Goal: Information Seeking & Learning: Learn about a topic

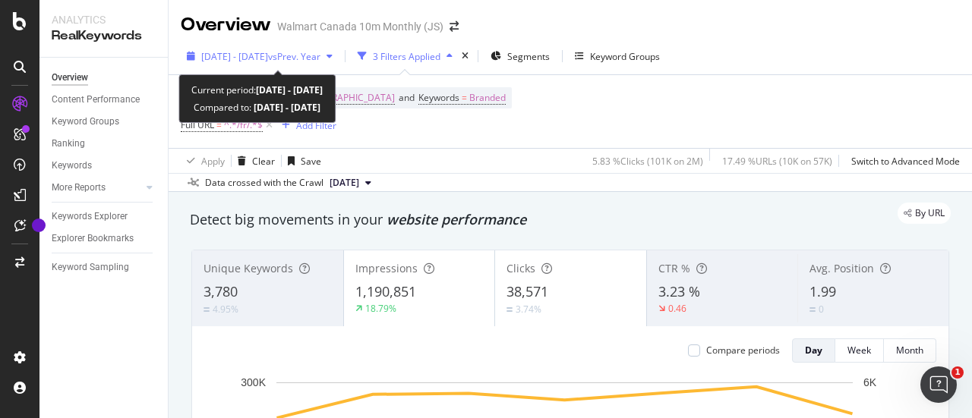
click at [315, 56] on span "vs Prev. Year" at bounding box center [294, 56] width 52 height 13
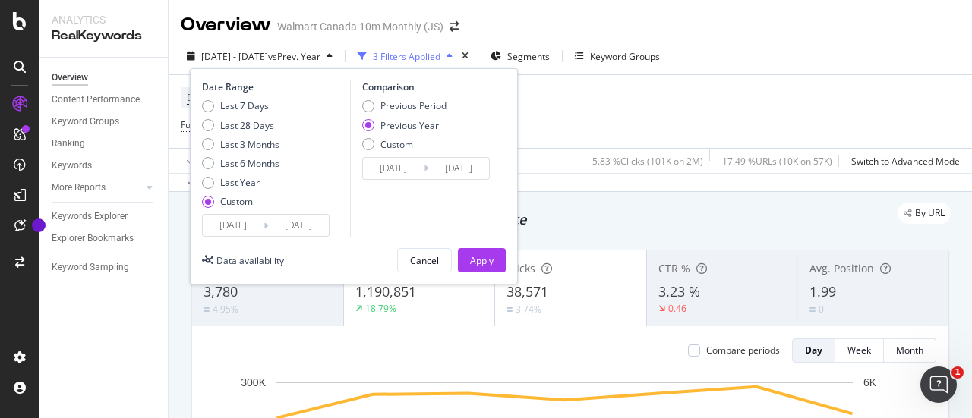
click at [250, 226] on input "[DATE]" at bounding box center [233, 225] width 61 height 21
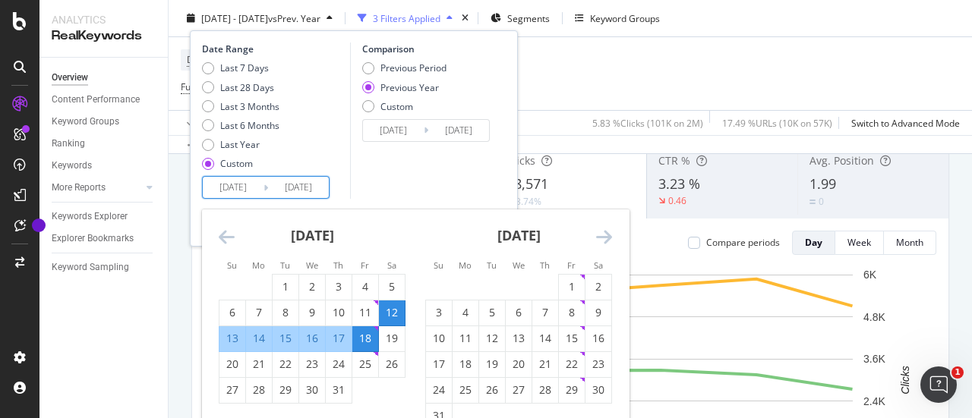
scroll to position [109, 0]
click at [602, 239] on icon "Move forward to switch to the next month." at bounding box center [604, 237] width 16 height 18
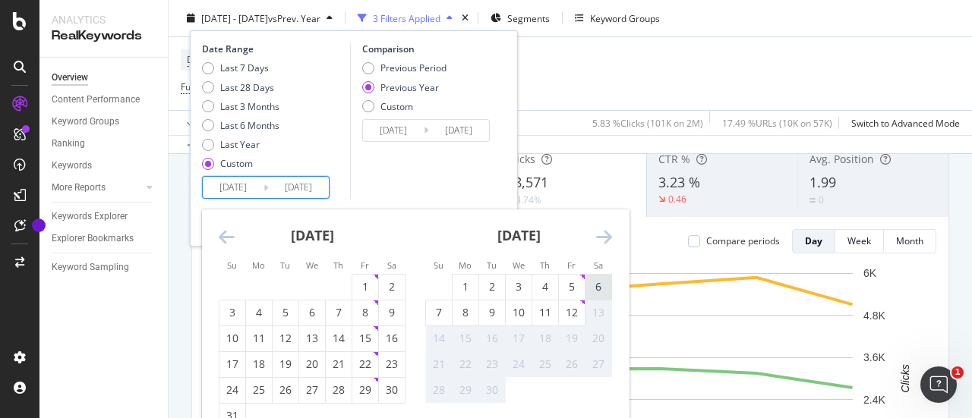
click at [601, 290] on div "6" at bounding box center [599, 286] width 26 height 15
type input "[DATE]"
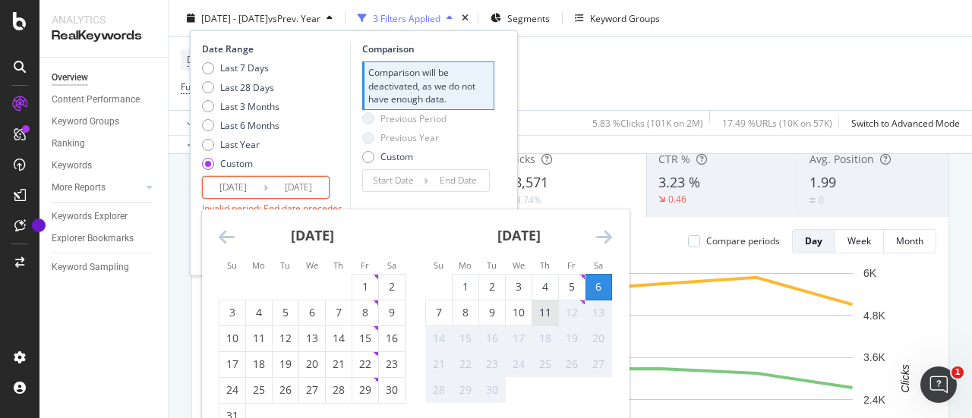
click at [534, 309] on div "11" at bounding box center [545, 312] width 26 height 15
type input "[DATE]"
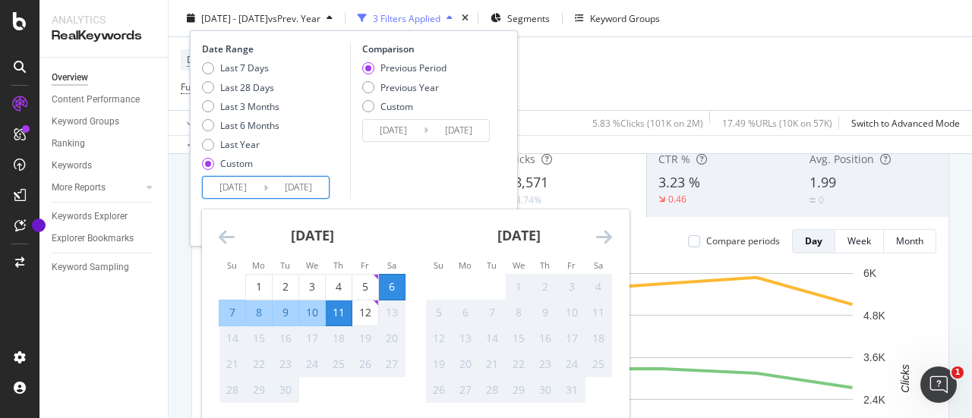
click at [313, 189] on input "[DATE]" at bounding box center [298, 187] width 61 height 21
click at [364, 320] on div "12" at bounding box center [365, 313] width 26 height 25
type input "[DATE]"
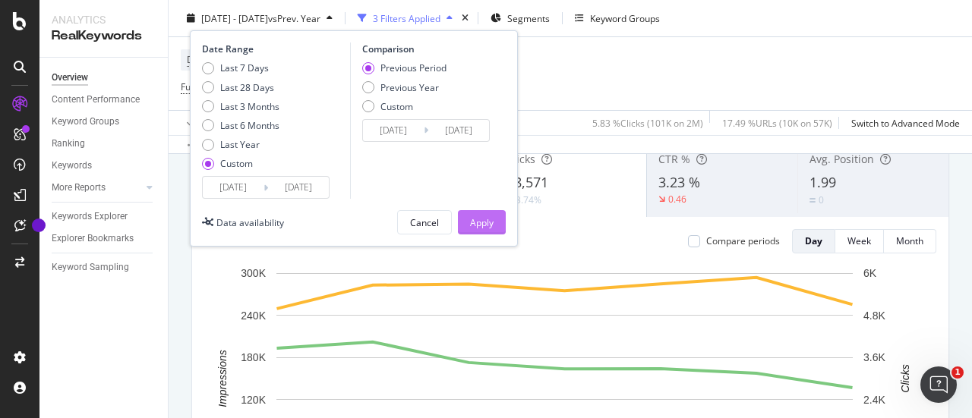
click at [485, 221] on div "Apply" at bounding box center [482, 222] width 24 height 13
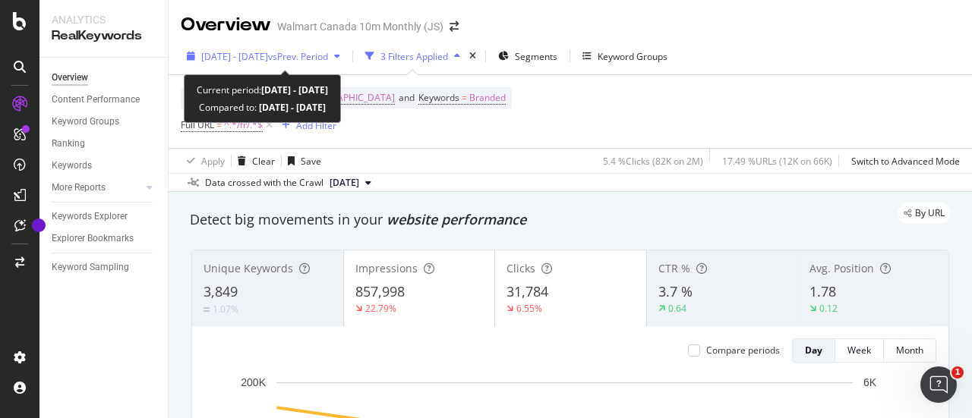
click at [328, 62] on span "vs Prev. Period" at bounding box center [298, 56] width 60 height 13
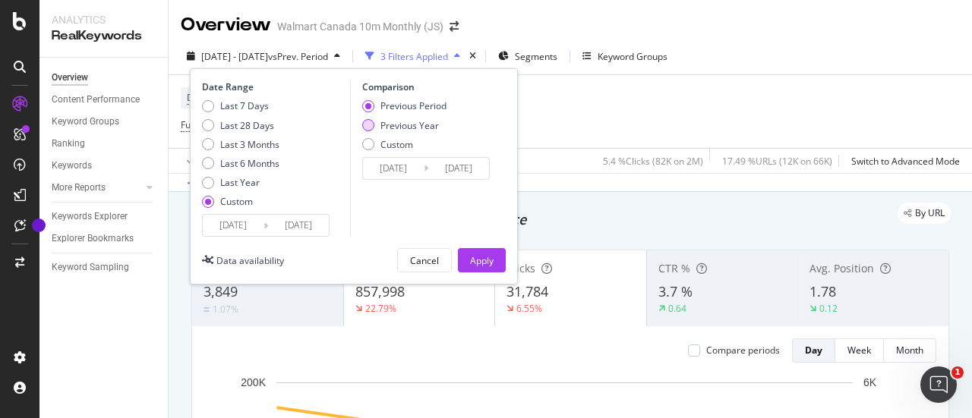
click at [370, 124] on div "Previous Year" at bounding box center [368, 125] width 12 height 12
type input "[DATE]"
click at [484, 269] on div "Apply" at bounding box center [482, 260] width 24 height 23
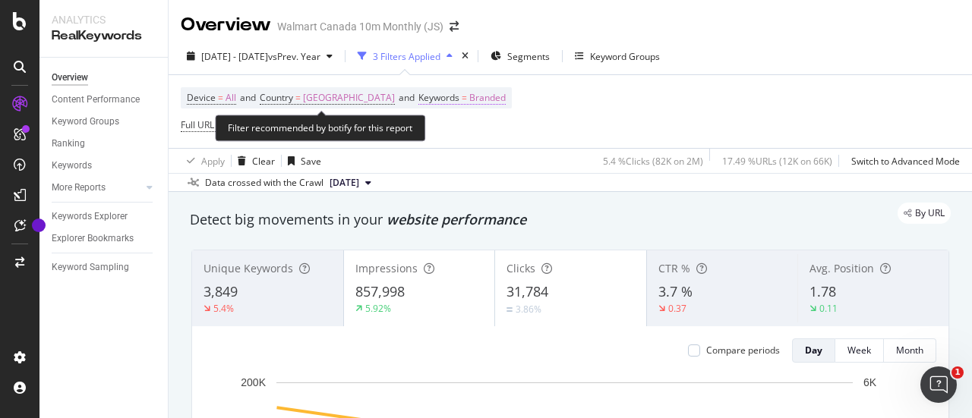
click at [469, 92] on span "Branded" at bounding box center [487, 97] width 36 height 21
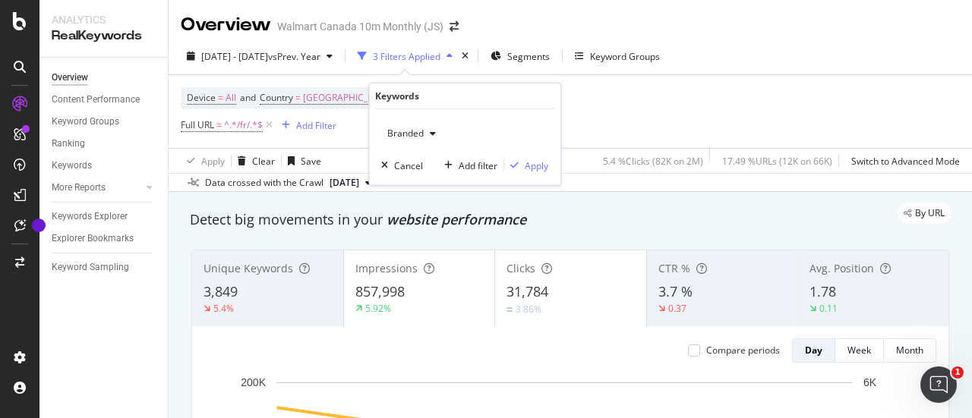
click at [431, 131] on icon "button" at bounding box center [433, 133] width 6 height 9
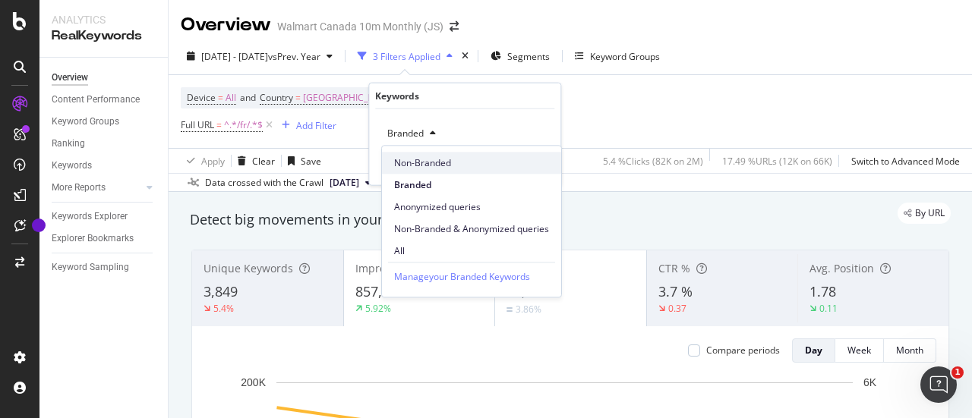
click at [428, 166] on span "Non-Branded" at bounding box center [471, 163] width 155 height 14
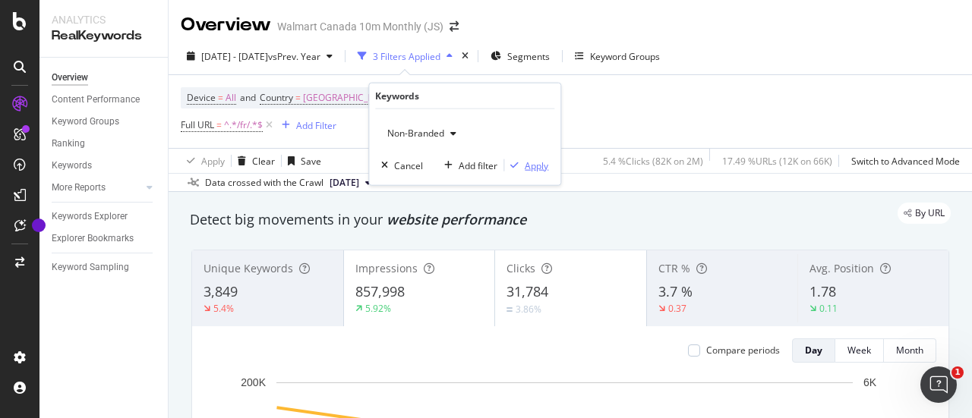
click at [541, 161] on div "Apply" at bounding box center [537, 165] width 24 height 13
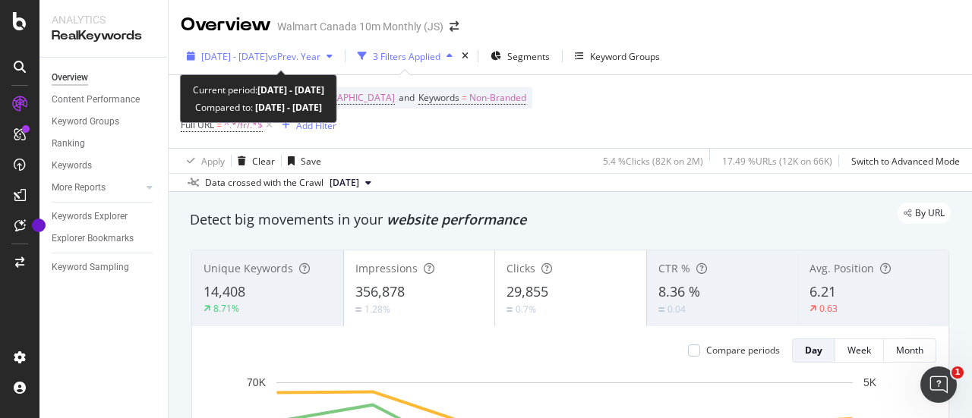
click at [320, 62] on span "vs Prev. Year" at bounding box center [294, 56] width 52 height 13
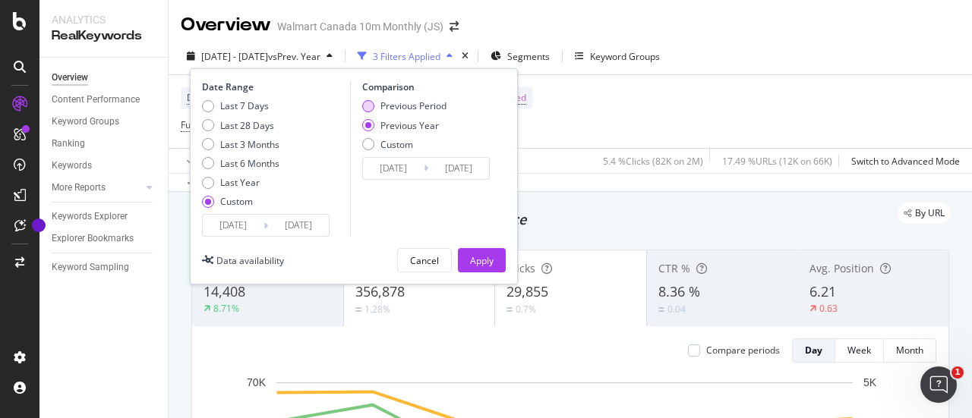
click at [370, 108] on div "Previous Period" at bounding box center [368, 106] width 12 height 12
type input "[DATE]"
click at [492, 264] on div "Apply" at bounding box center [482, 260] width 24 height 13
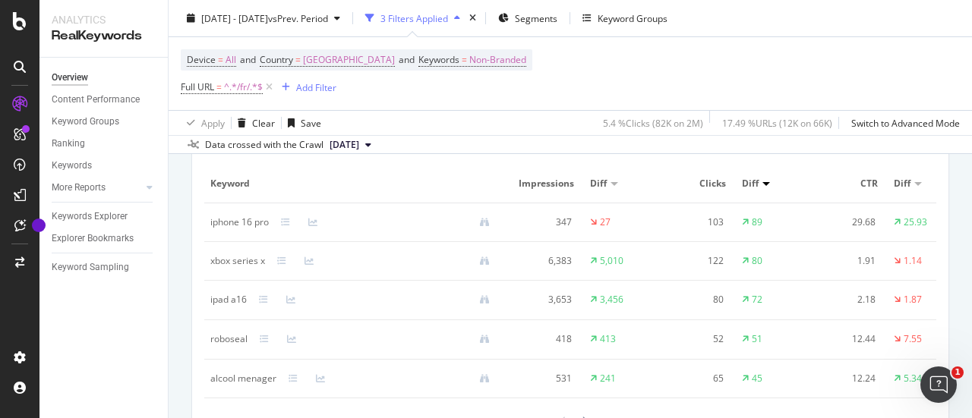
scroll to position [1448, 0]
click at [680, 60] on div "Device = All and Country = [GEOGRAPHIC_DATA] and Keywords = Non-Branded Full UR…" at bounding box center [570, 73] width 779 height 73
